Goal: Information Seeking & Learning: Learn about a topic

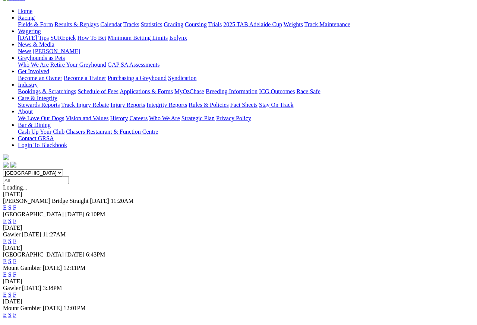
scroll to position [75, 0]
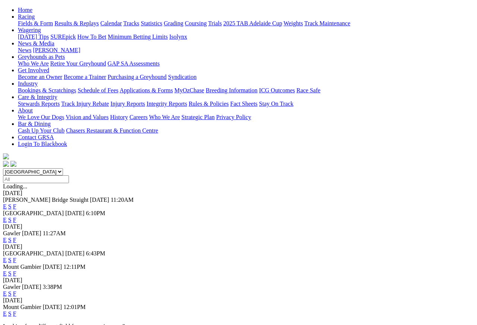
click at [16, 291] on link "F" at bounding box center [14, 294] width 3 height 6
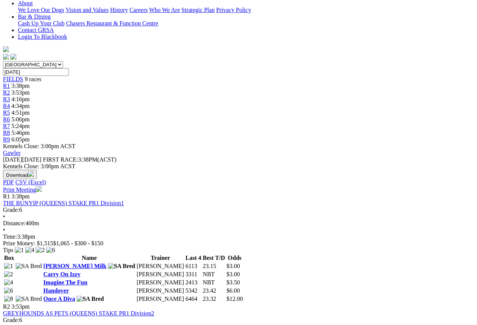
scroll to position [182, 0]
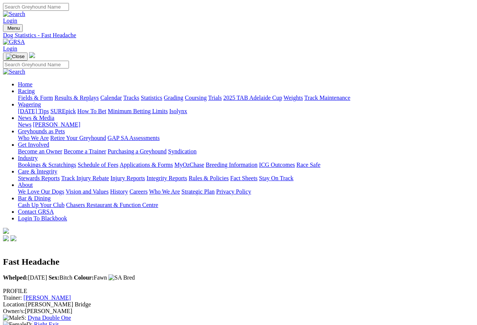
scroll to position [7, 0]
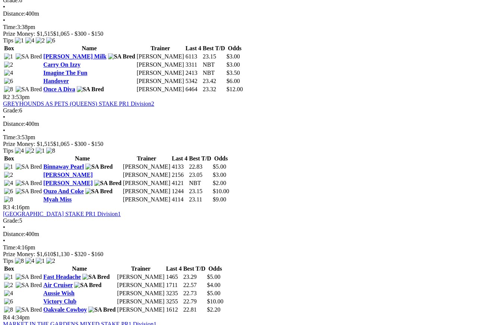
scroll to position [389, 0]
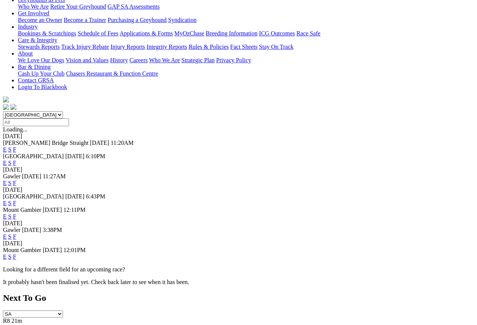
scroll to position [132, 0]
click at [16, 254] on link "F" at bounding box center [14, 257] width 3 height 6
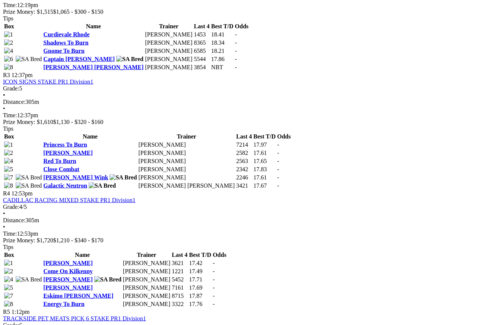
scroll to position [536, 0]
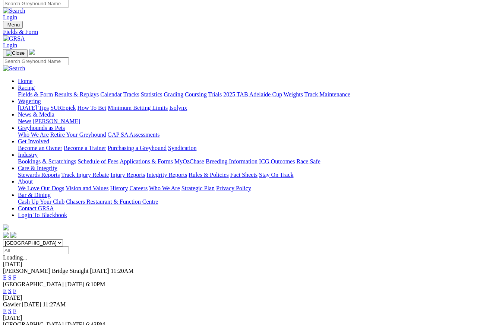
scroll to position [3, 0]
click at [91, 91] on link "Results & Replays" at bounding box center [76, 94] width 44 height 6
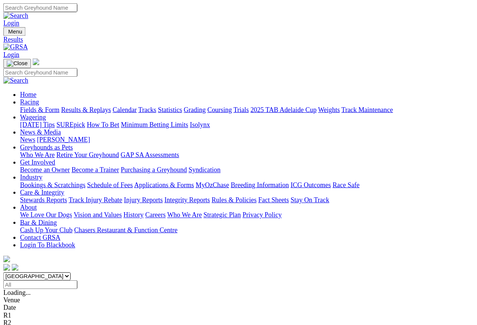
scroll to position [3, 0]
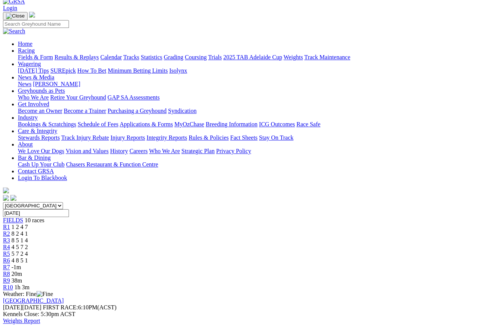
scroll to position [39, 0]
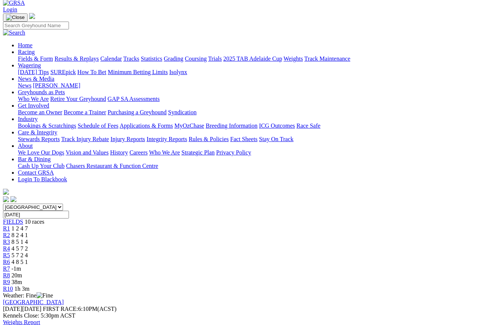
click at [10, 232] on link "R2" at bounding box center [6, 235] width 7 height 6
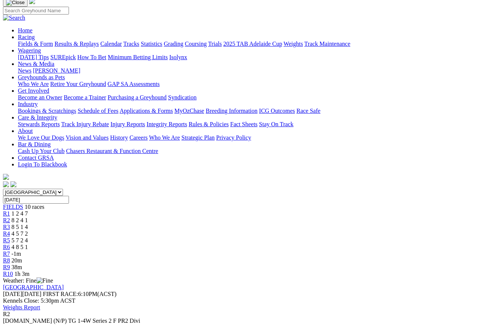
scroll to position [53, 0]
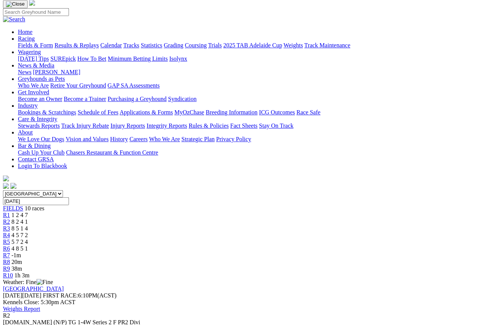
click at [172, 225] on div "R3 8 5 1 4" at bounding box center [238, 228] width 471 height 7
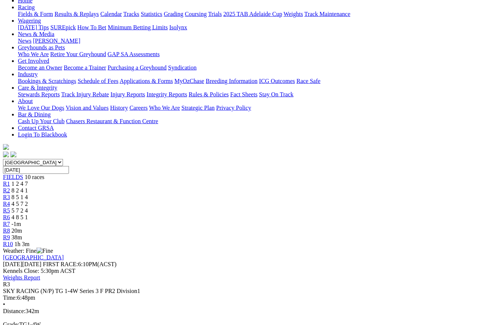
scroll to position [83, 0]
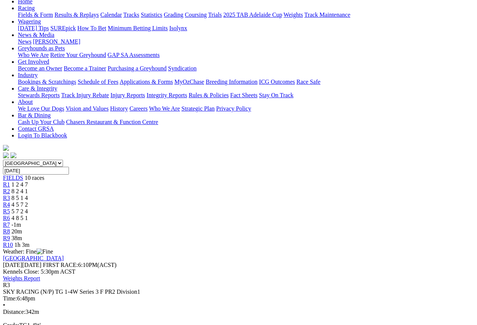
click at [10, 202] on span "R4" at bounding box center [6, 205] width 7 height 6
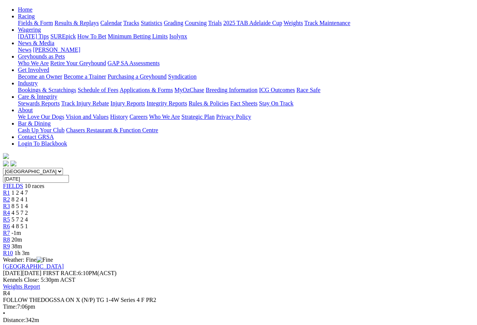
scroll to position [74, 0]
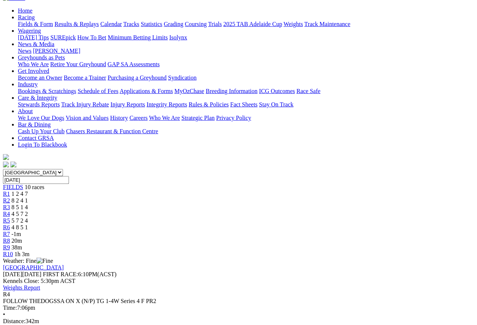
click at [10, 218] on link "R5" at bounding box center [6, 221] width 7 height 6
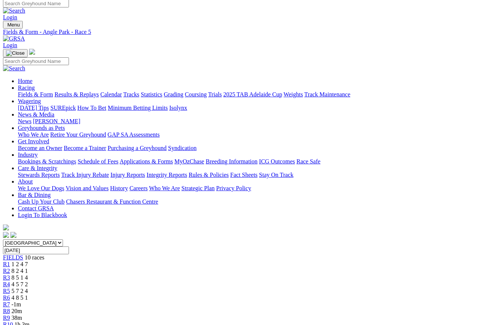
scroll to position [3, 0]
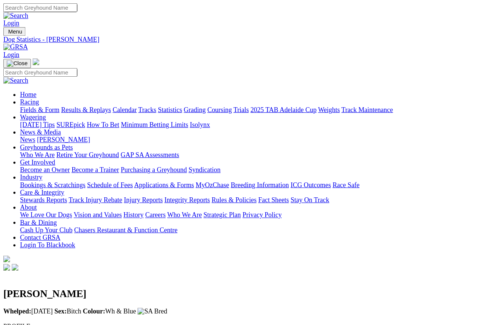
scroll to position [7, 0]
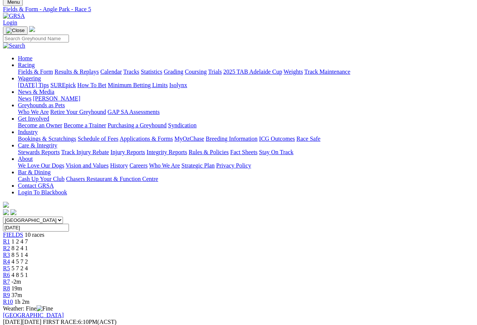
scroll to position [25, 0]
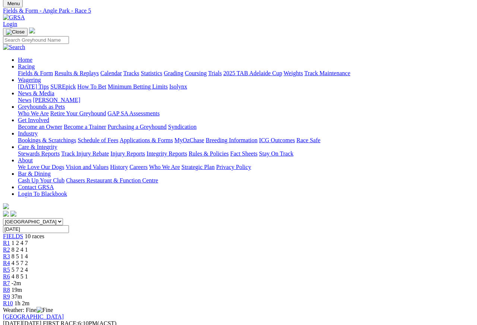
click at [10, 273] on link "R6" at bounding box center [6, 276] width 7 height 6
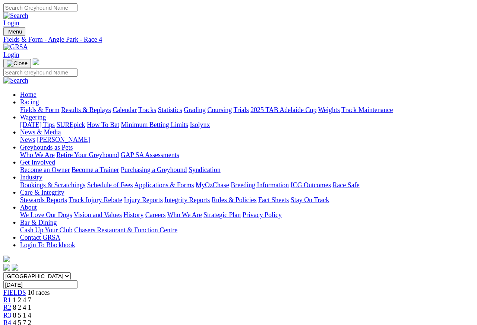
scroll to position [3, 0]
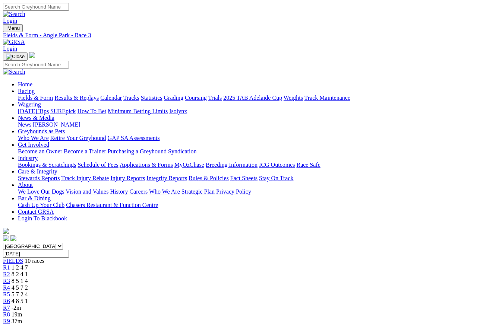
scroll to position [3, 0]
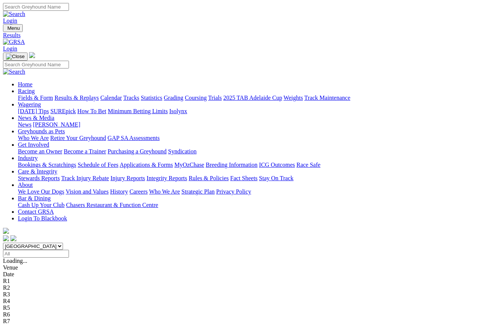
scroll to position [3, 0]
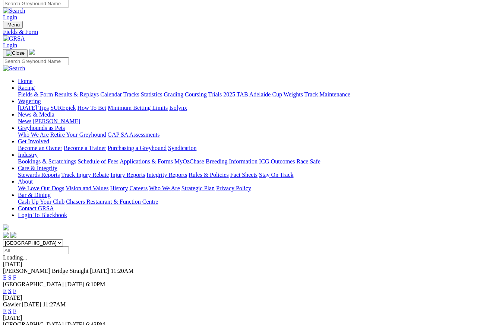
scroll to position [3, 0]
click at [16, 308] on link "F" at bounding box center [14, 311] width 3 height 6
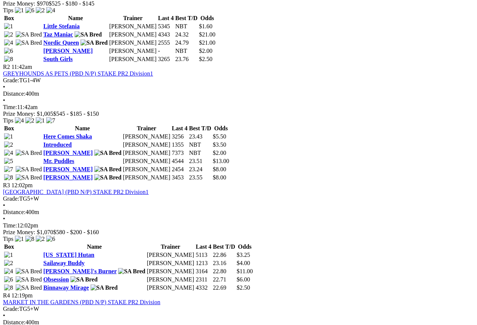
scroll to position [427, 0]
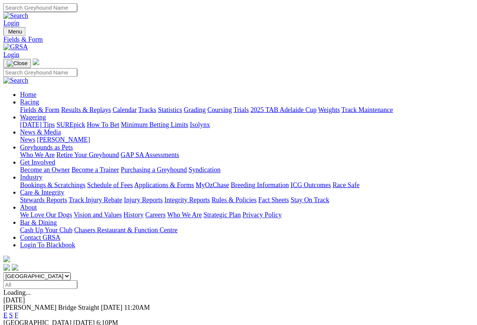
scroll to position [3, 0]
